Goal: Information Seeking & Learning: Check status

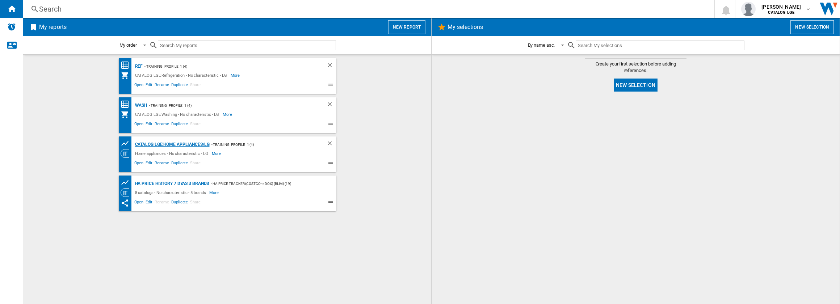
click at [156, 146] on div "CATALOG LGE:Home appliances/LG" at bounding box center [171, 144] width 76 height 9
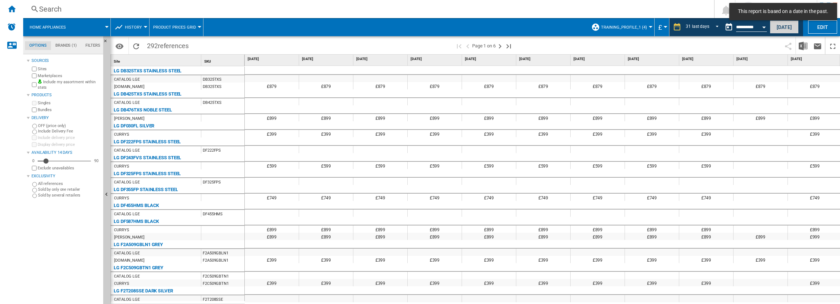
click at [783, 28] on button "[DATE]" at bounding box center [784, 26] width 29 height 13
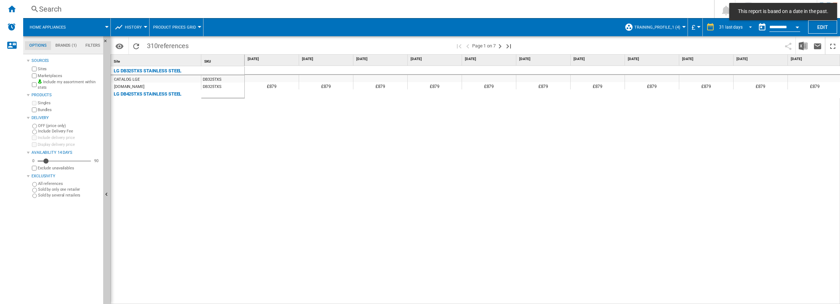
click at [747, 26] on span "REPORTS.WIZARD.STEPS.REPORT.STEPS.REPORT_OPTIONS.PERIOD: 31 last days" at bounding box center [748, 26] width 9 height 7
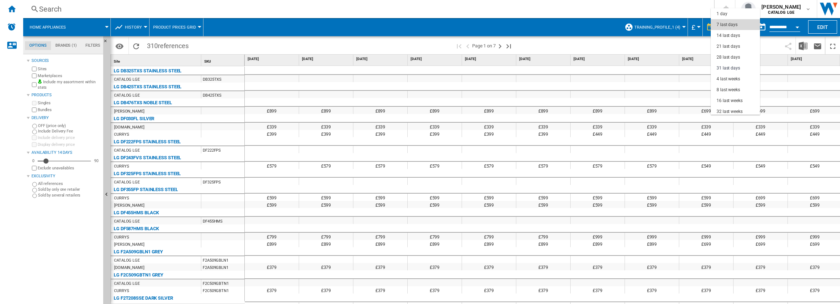
click at [739, 28] on md-option "7 last days" at bounding box center [735, 24] width 49 height 11
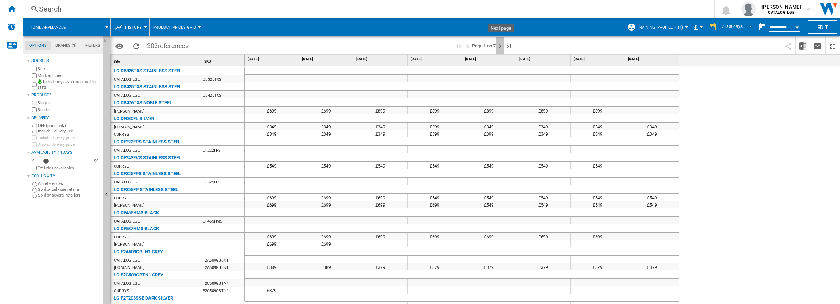
click at [500, 46] on ng-md-icon "Next page" at bounding box center [500, 46] width 9 height 9
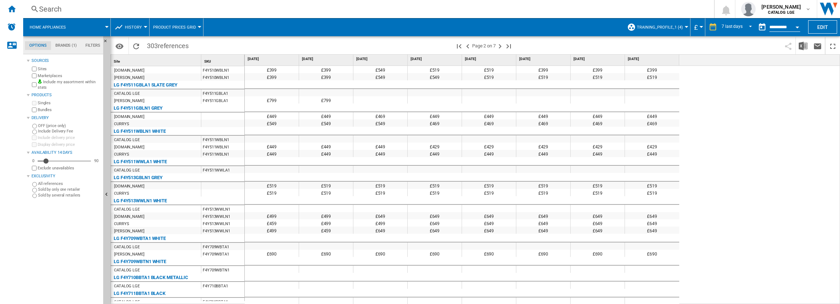
scroll to position [549, 0]
